Goal: Task Accomplishment & Management: Manage account settings

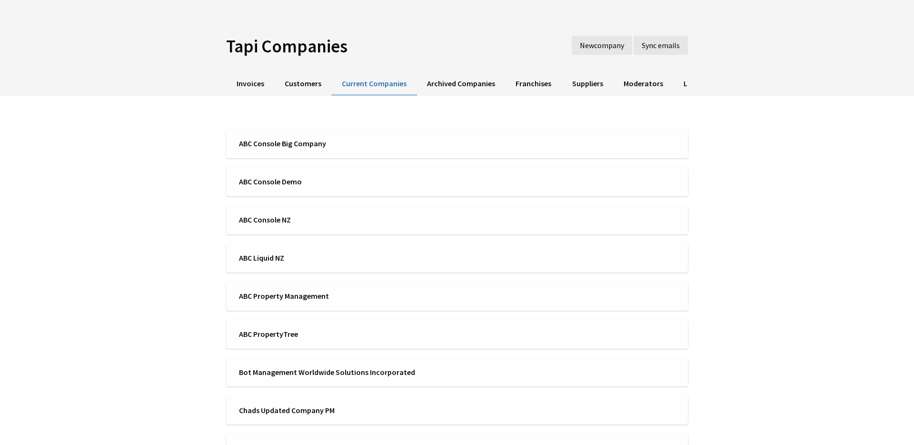
scroll to position [26, 0]
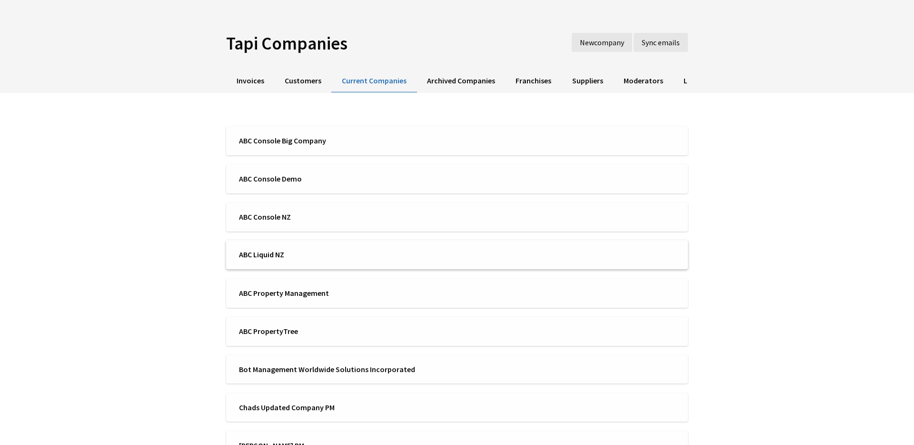
click at [284, 254] on span "ABC Liquid NZ" at bounding box center [345, 254] width 212 height 10
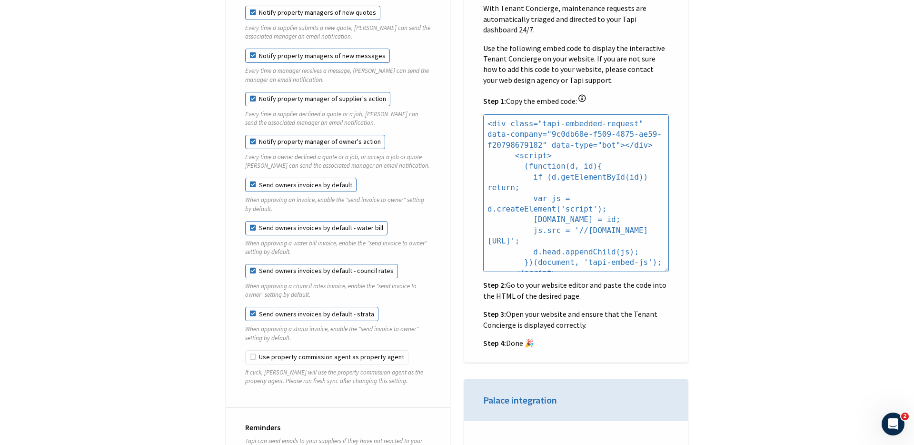
scroll to position [961, 0]
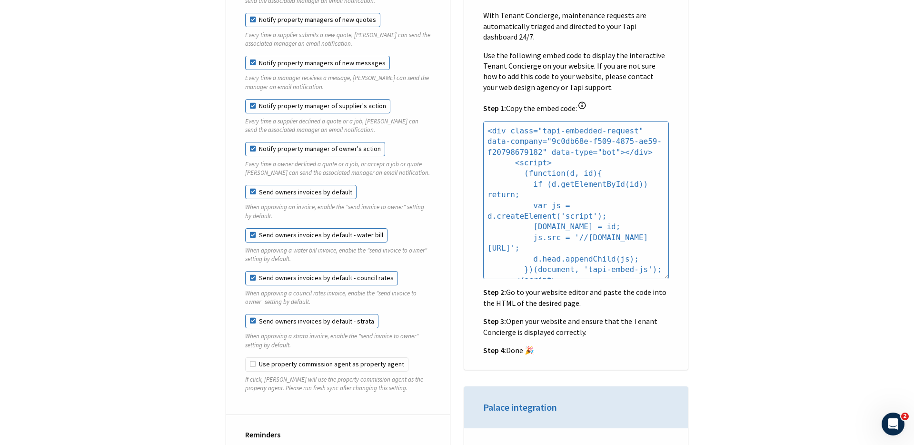
click at [326, 228] on label "Send owners invoices by default - water bill" at bounding box center [316, 235] width 142 height 14
click at [316, 271] on label "Send owners invoices by default - council rates" at bounding box center [321, 278] width 153 height 14
click at [251, 271] on label "Send owners invoices by default - council rates" at bounding box center [321, 278] width 153 height 14
click at [252, 228] on label "Send owners invoices by default - water bill" at bounding box center [316, 235] width 142 height 14
click at [249, 316] on label "Send owners invoices by default - strata" at bounding box center [311, 321] width 133 height 14
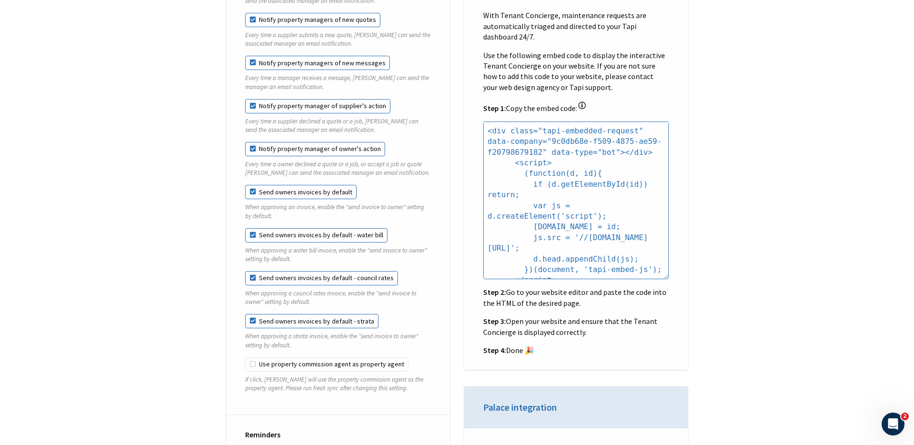
click at [249, 316] on label "Send owners invoices by default - strata" at bounding box center [311, 321] width 133 height 14
click at [253, 142] on label "Notify property manager of owner's action" at bounding box center [315, 149] width 140 height 14
click at [246, 142] on input "Notify property manager of owner's action" at bounding box center [245, 142] width 0 height 0
click at [253, 142] on label "Notify property manager of owner's action" at bounding box center [315, 149] width 140 height 14
click at [246, 142] on input "Notify property manager of owner's action" at bounding box center [245, 142] width 0 height 0
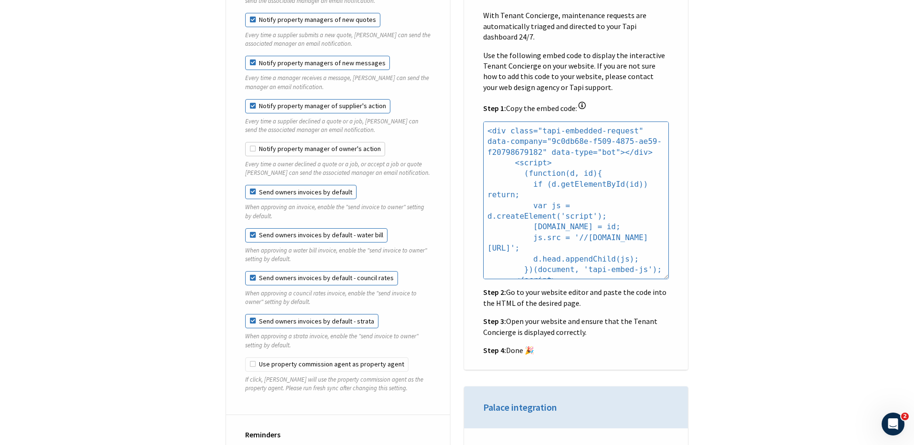
checkbox input "true"
click at [253, 186] on label "Send owners invoices by default" at bounding box center [300, 192] width 111 height 14
click at [246, 185] on input "Send owners invoices by default" at bounding box center [245, 185] width 0 height 0
click at [253, 228] on label "Send owners invoices by default - water bill" at bounding box center [316, 235] width 142 height 14
click at [250, 271] on label "Send owners invoices by default - council rates" at bounding box center [321, 278] width 153 height 14
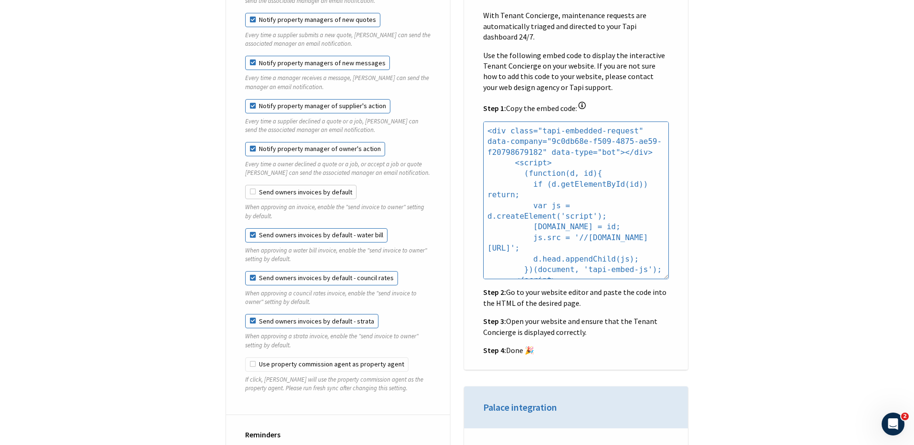
click at [250, 185] on label "Send owners invoices by default" at bounding box center [300, 192] width 111 height 14
click at [246, 185] on input "Send owners invoices by default" at bounding box center [245, 185] width 0 height 0
checkbox input "true"
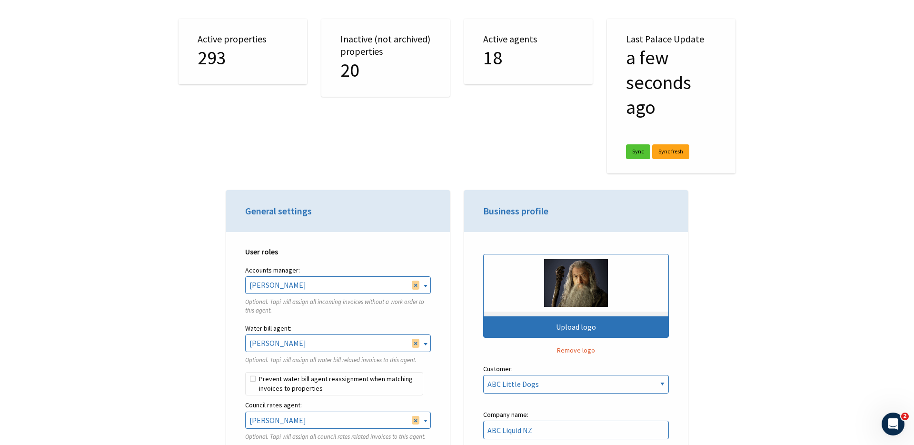
scroll to position [0, 0]
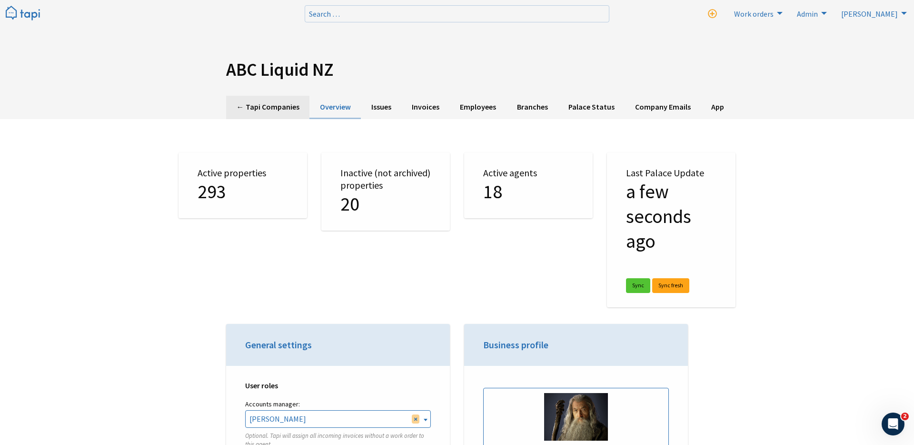
click at [294, 109] on link "← Tapi Companies" at bounding box center [267, 107] width 83 height 23
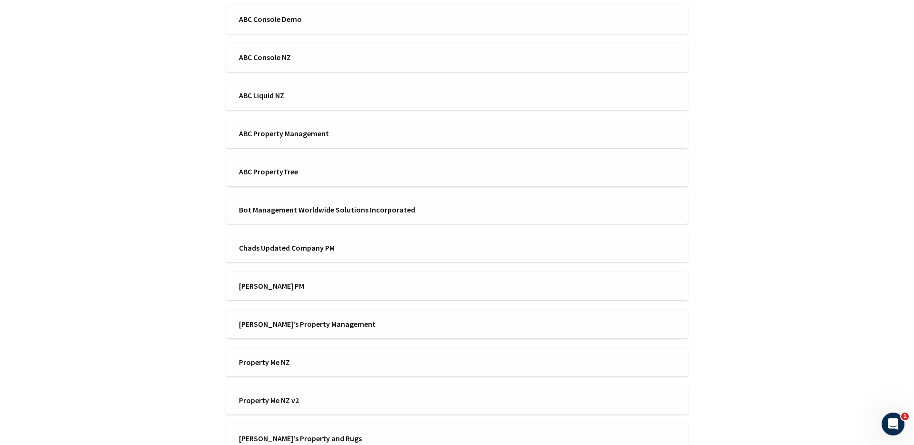
scroll to position [181, 0]
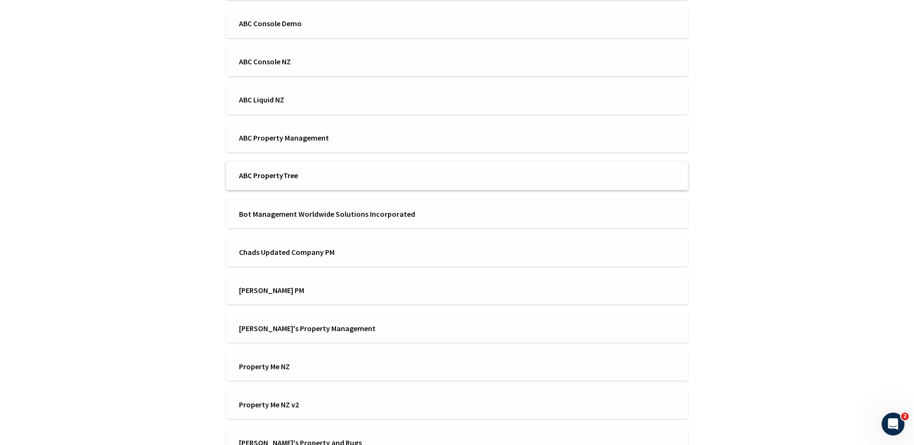
click at [311, 170] on span "ABC PropertyTree" at bounding box center [345, 175] width 212 height 10
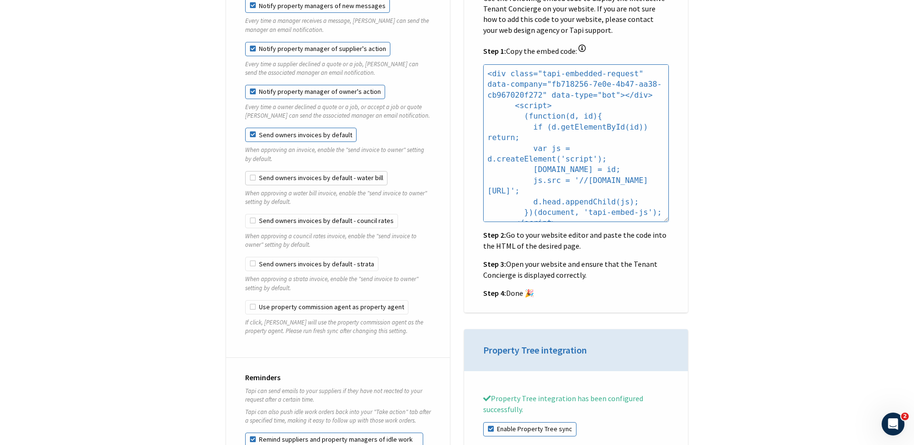
scroll to position [897, 0]
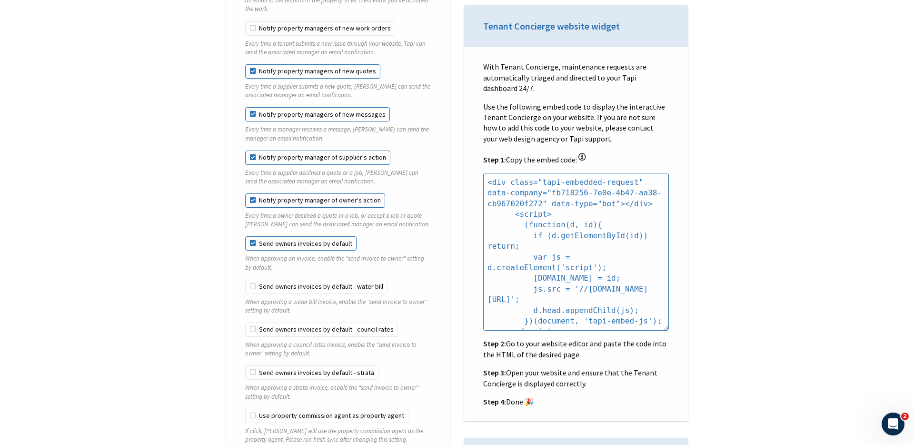
click at [324, 150] on label "Notify property manager of supplier's action" at bounding box center [317, 157] width 145 height 14
click at [246, 150] on input "Notify property manager of supplier's action" at bounding box center [245, 150] width 0 height 0
checkbox input "false"
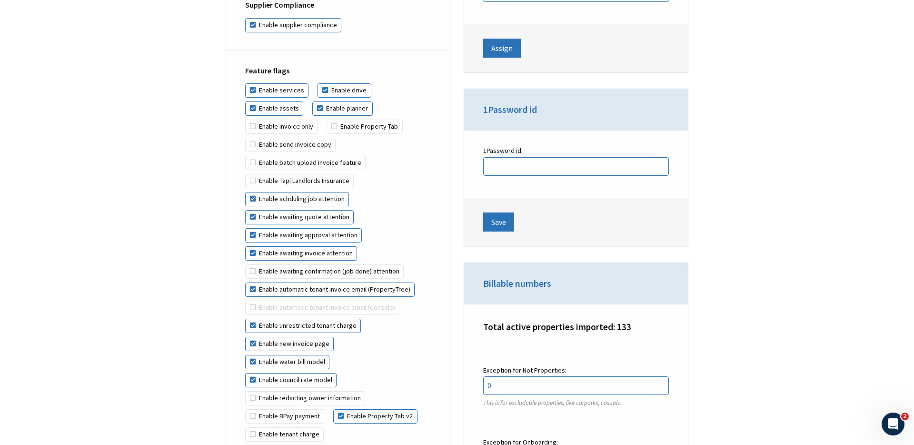
scroll to position [2238, 0]
click at [284, 336] on label "Enable new invoice page" at bounding box center [289, 343] width 89 height 14
click at [369, 318] on input "Enable new invoice page" at bounding box center [369, 318] width 0 height 0
checkbox input "false"
click at [282, 354] on label "Enable water bill model" at bounding box center [287, 361] width 84 height 14
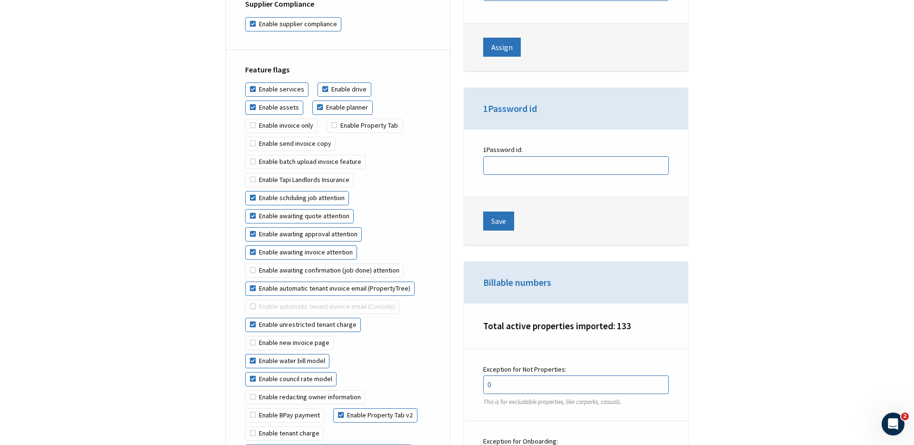
click at [341, 336] on input "Enable water bill model" at bounding box center [341, 336] width 0 height 0
checkbox input "false"
click at [284, 372] on label "Enable council rate model" at bounding box center [290, 379] width 91 height 14
click at [337, 354] on input "Enable council rate model" at bounding box center [337, 354] width 0 height 0
checkbox input "false"
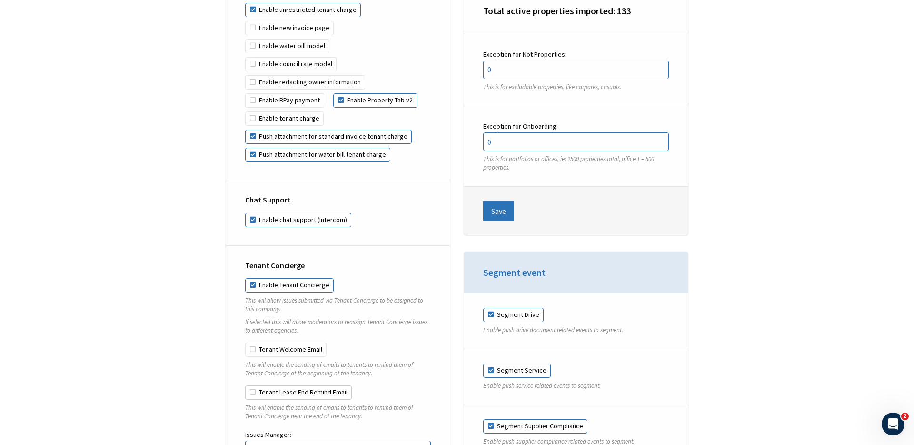
scroll to position [2570, 0]
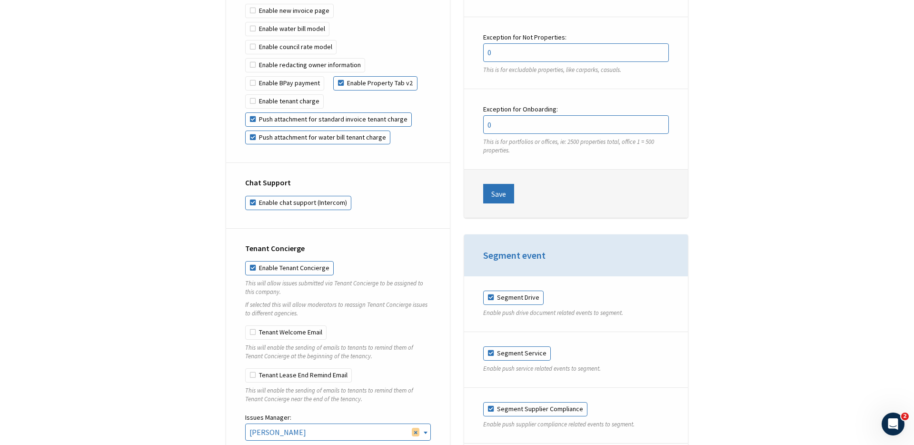
click at [213, 371] on div "Active properties 133 Inactive (not archived) properties 0 Active agents 17 Las…" at bounding box center [456, 392] width 571 height 5687
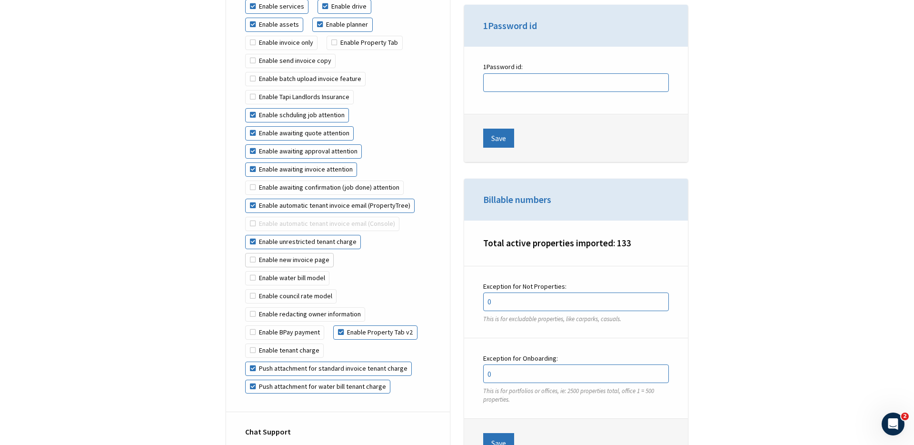
click at [316, 253] on label "Enable new invoice page" at bounding box center [289, 260] width 89 height 14
click at [369, 235] on input "Enable new invoice page" at bounding box center [369, 235] width 0 height 0
checkbox input "true"
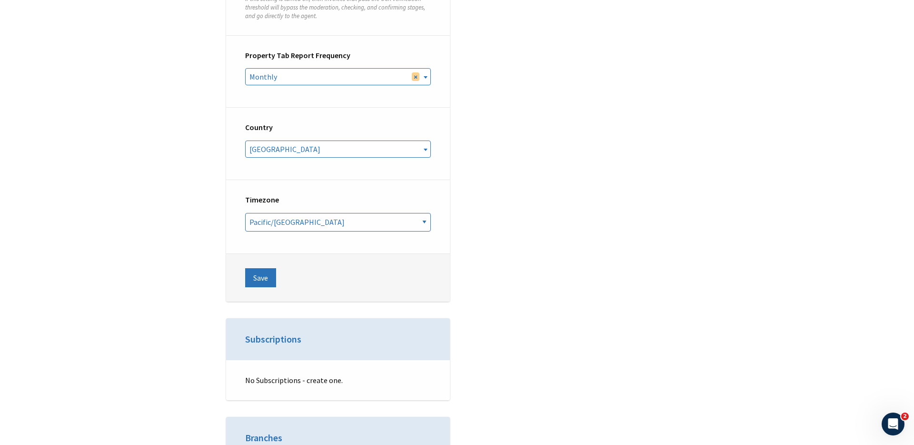
scroll to position [3615, 0]
click at [277, 258] on footer "Save" at bounding box center [338, 279] width 224 height 48
click at [260, 270] on button "Save" at bounding box center [260, 279] width 31 height 19
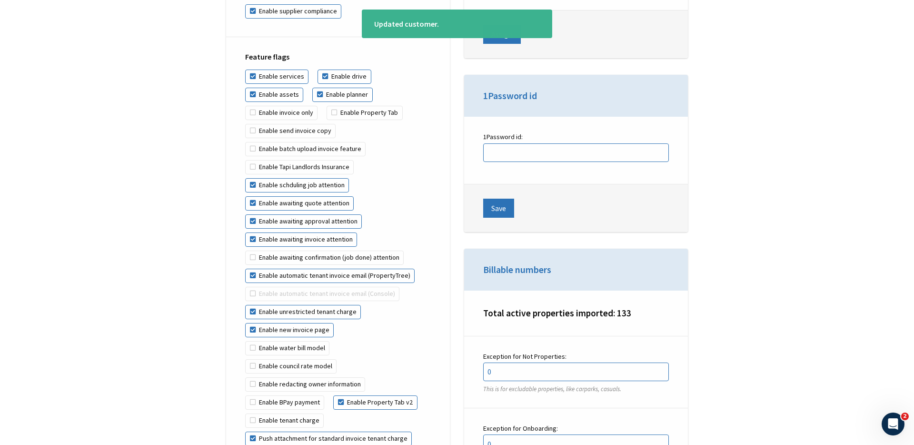
scroll to position [2270, 0]
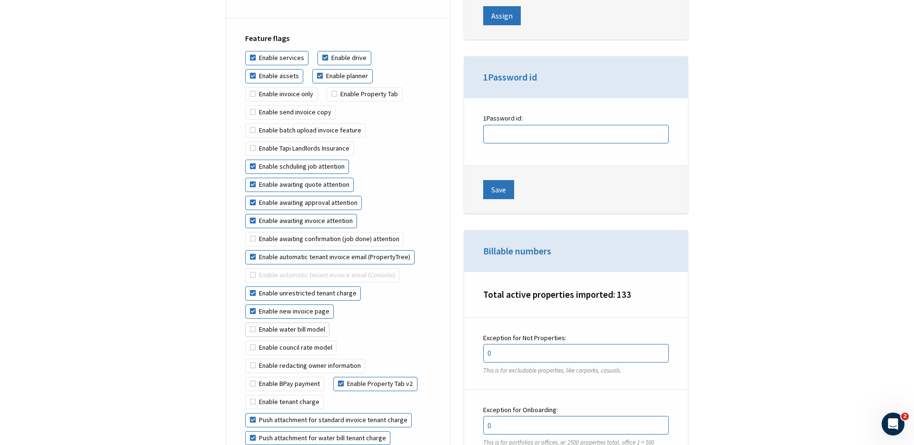
click at [283, 322] on label "Enable water bill model" at bounding box center [287, 329] width 84 height 14
click at [341, 305] on input "Enable water bill model" at bounding box center [341, 304] width 0 height 0
checkbox input "true"
click at [283, 341] on label "Enable council rate model" at bounding box center [290, 348] width 91 height 14
click at [337, 323] on input "Enable council rate model" at bounding box center [337, 322] width 0 height 0
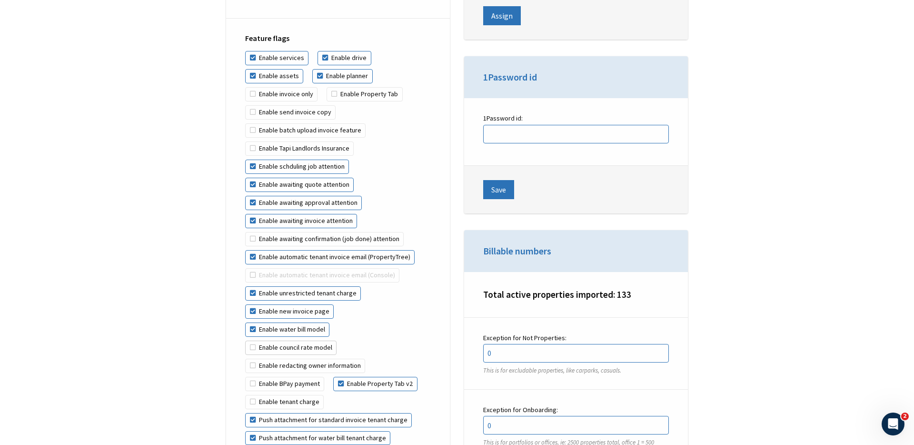
checkbox input "true"
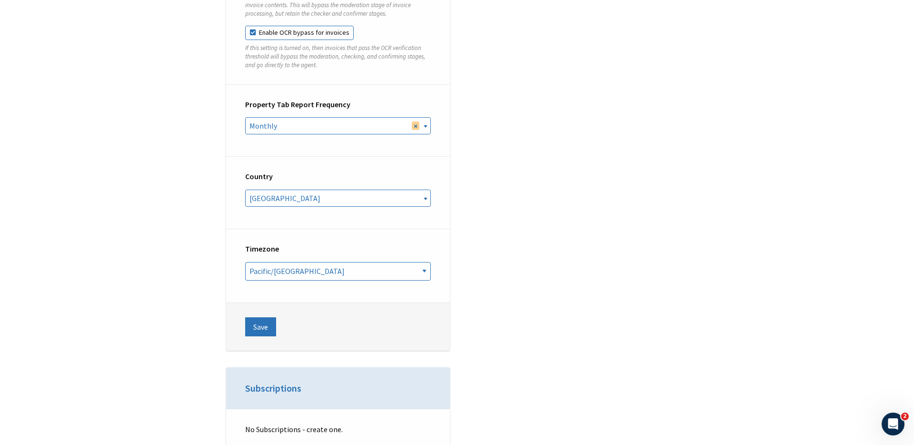
scroll to position [3578, 0]
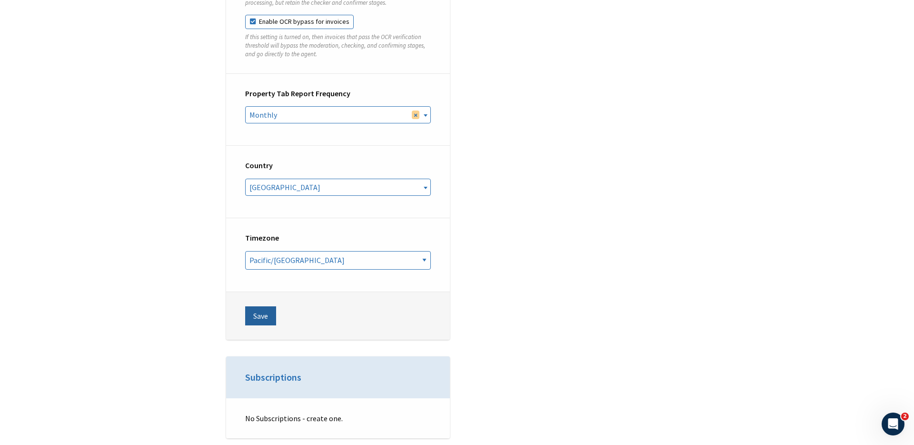
click at [267, 306] on button "Save" at bounding box center [260, 315] width 31 height 19
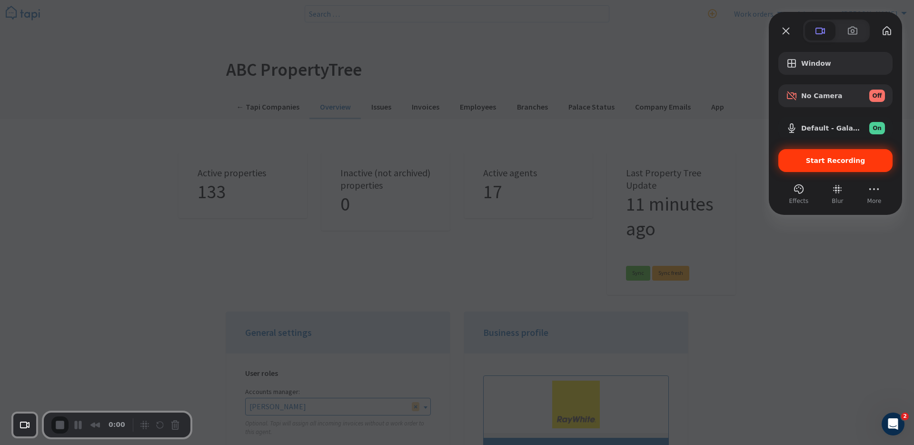
click at [836, 158] on span "Start Recording" at bounding box center [836, 161] width 60 height 8
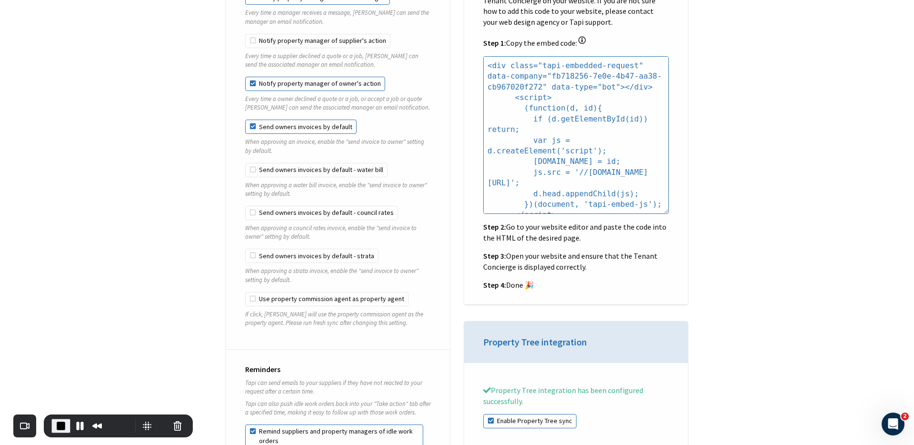
scroll to position [1017, 0]
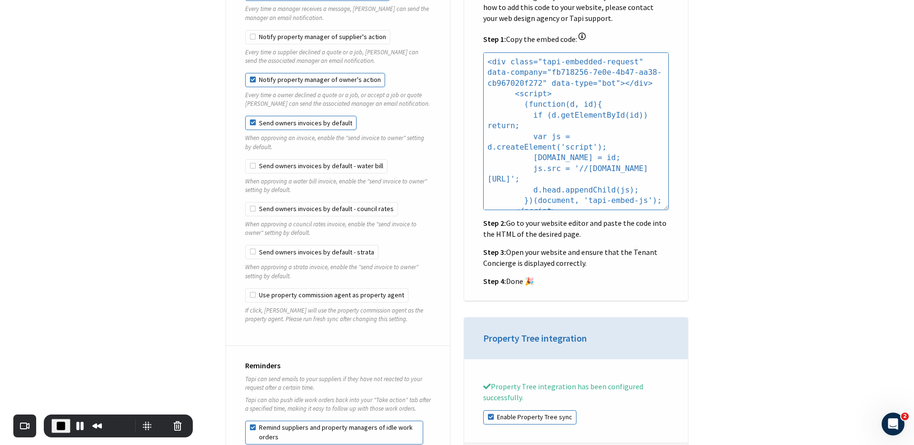
drag, startPoint x: 290, startPoint y: 269, endPoint x: 228, endPoint y: 236, distance: 70.9
click at [228, 236] on div "Notifications Notify owners of new work orders Every time you send a work order…" at bounding box center [338, 59] width 224 height 572
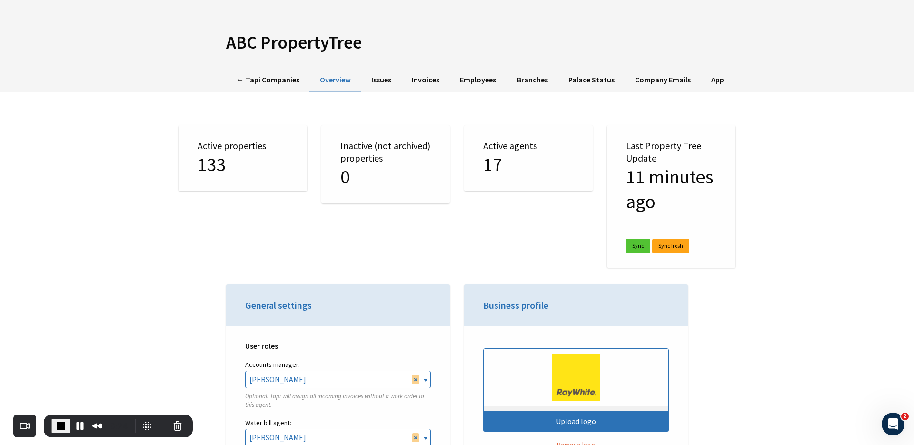
scroll to position [0, 0]
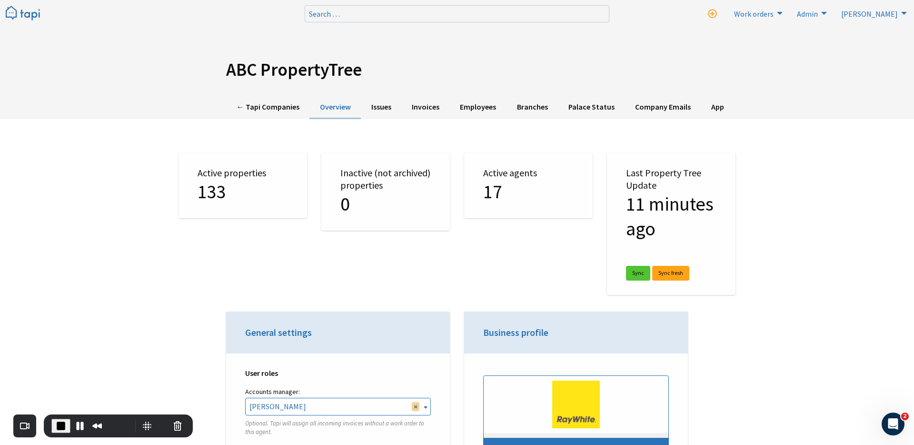
click at [29, 15] on img at bounding box center [23, 14] width 34 height 16
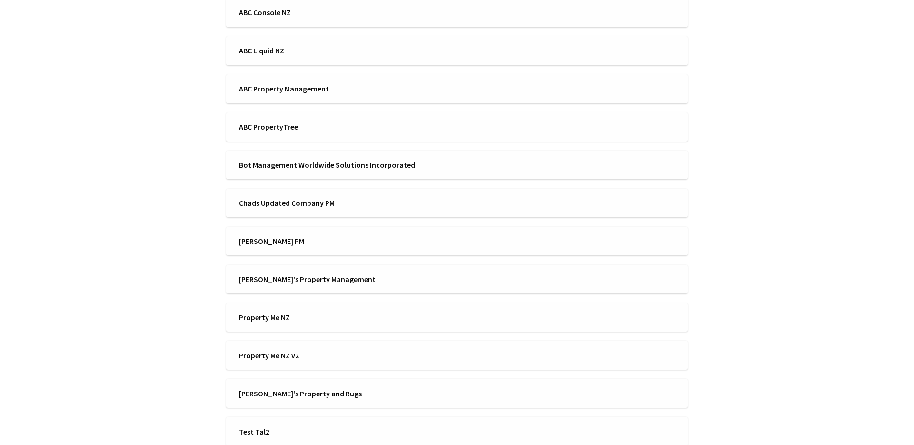
scroll to position [242, 0]
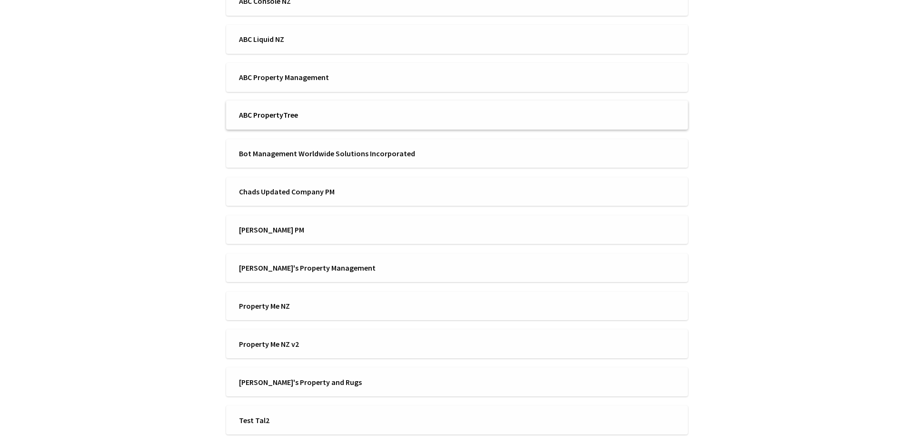
click at [276, 115] on span "ABC PropertyTree" at bounding box center [345, 115] width 212 height 10
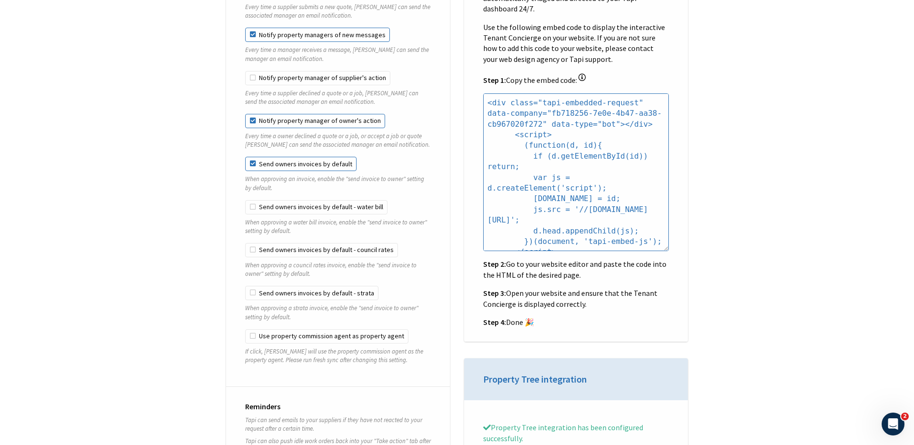
drag, startPoint x: 290, startPoint y: 181, endPoint x: 240, endPoint y: 174, distance: 50.5
click at [240, 174] on div "Notifications Notify owners of new work orders Every time you send a work order…" at bounding box center [338, 100] width 224 height 572
click at [228, 179] on div "Notifications Notify owners of new work orders Every time you send a work order…" at bounding box center [338, 100] width 224 height 572
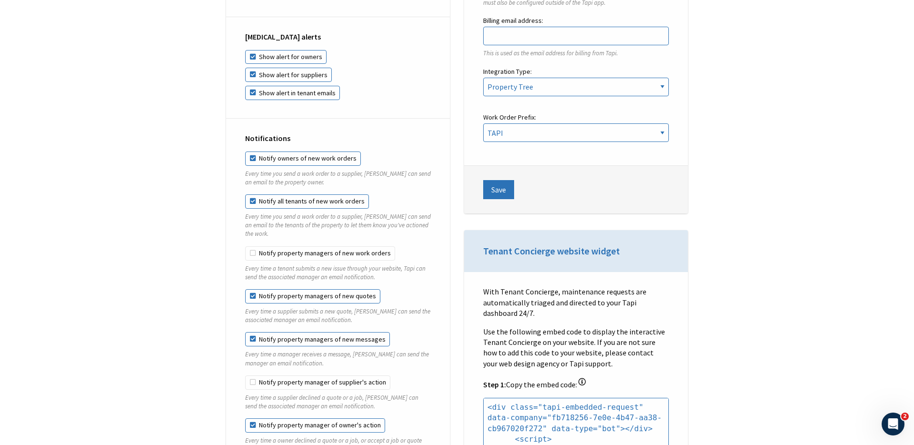
scroll to position [677, 0]
